Goal: Check status

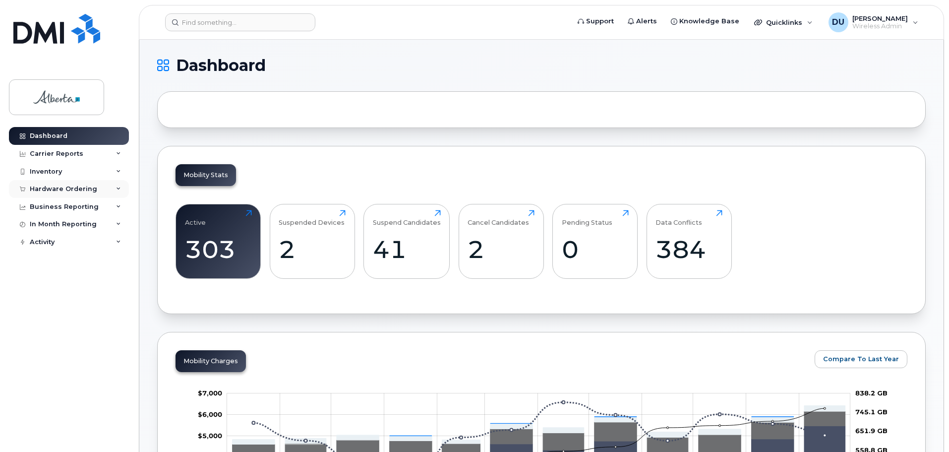
click at [77, 189] on div "Hardware Ordering" at bounding box center [63, 189] width 67 height 8
click at [48, 228] on div "Orders" at bounding box center [46, 226] width 24 height 9
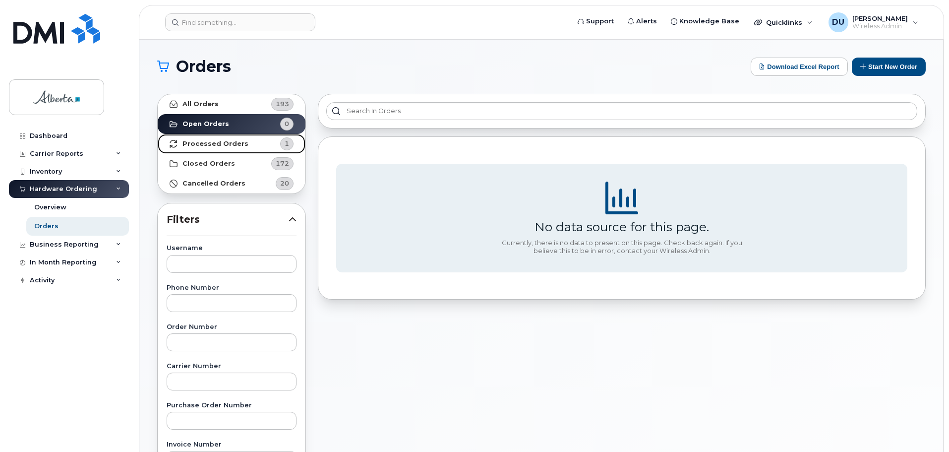
click at [224, 145] on strong "Processed Orders" at bounding box center [215, 144] width 66 height 8
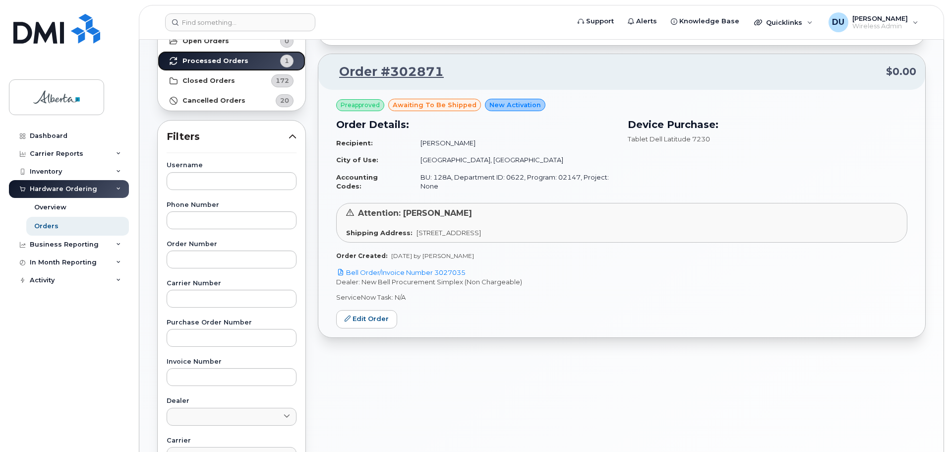
scroll to position [99, 0]
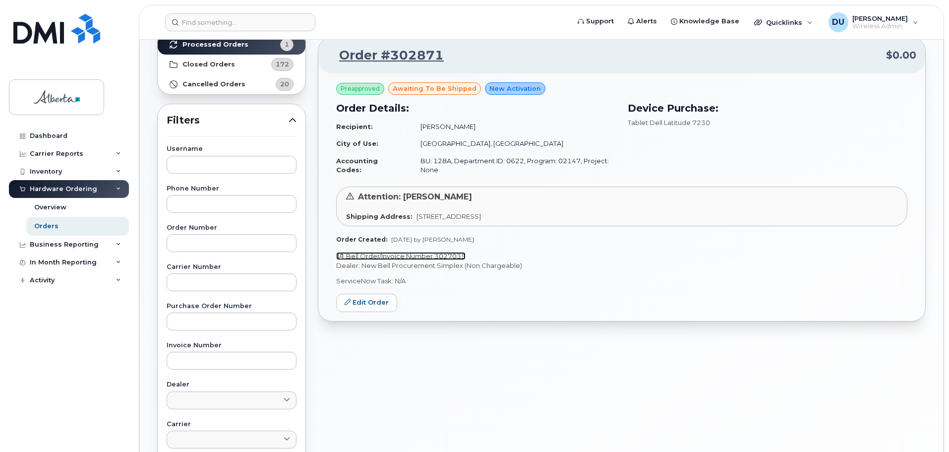
click at [422, 257] on link "Bell Order/Invoice Number 3027035" at bounding box center [400, 256] width 129 height 8
click at [886, 21] on span "[PERSON_NAME]" at bounding box center [880, 18] width 56 height 8
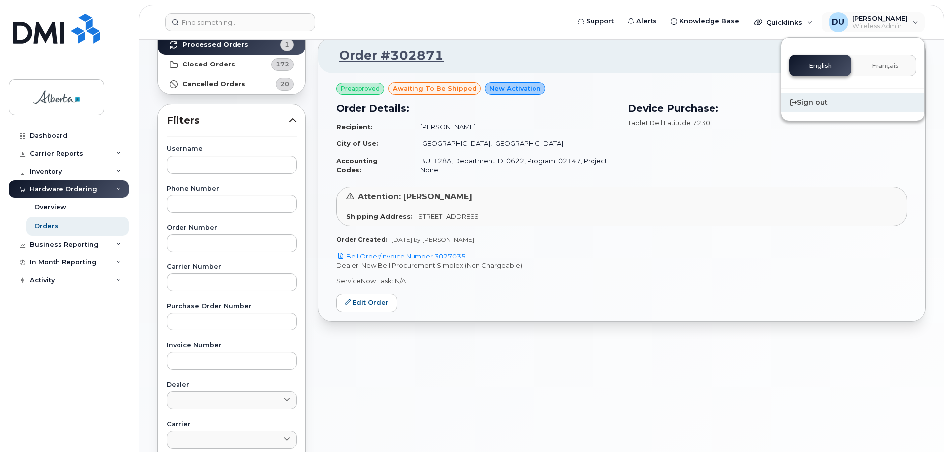
click at [815, 101] on div "Sign out" at bounding box center [852, 102] width 143 height 18
